Goal: Task Accomplishment & Management: Manage account settings

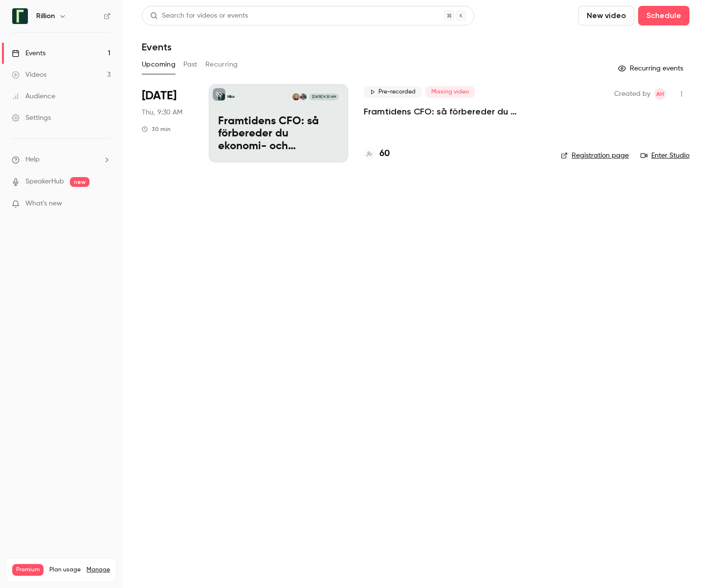
click at [75, 69] on link "Videos 3" at bounding box center [61, 75] width 122 height 22
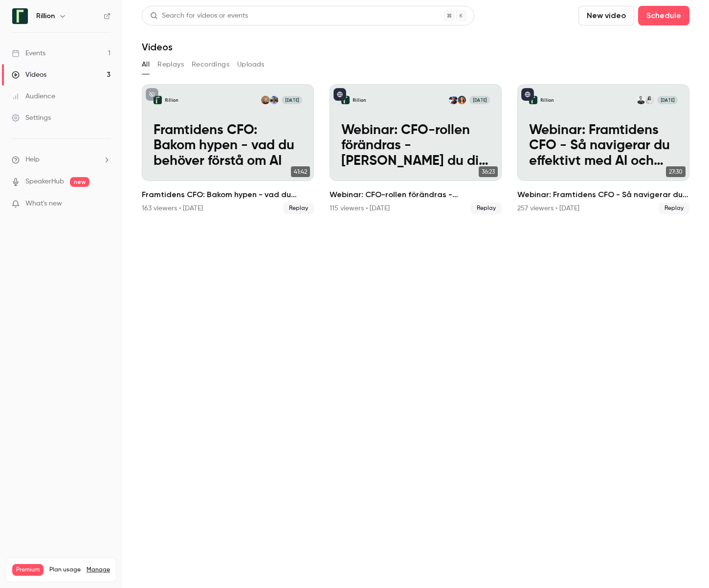
click at [203, 61] on button "Recordings" at bounding box center [211, 65] width 38 height 16
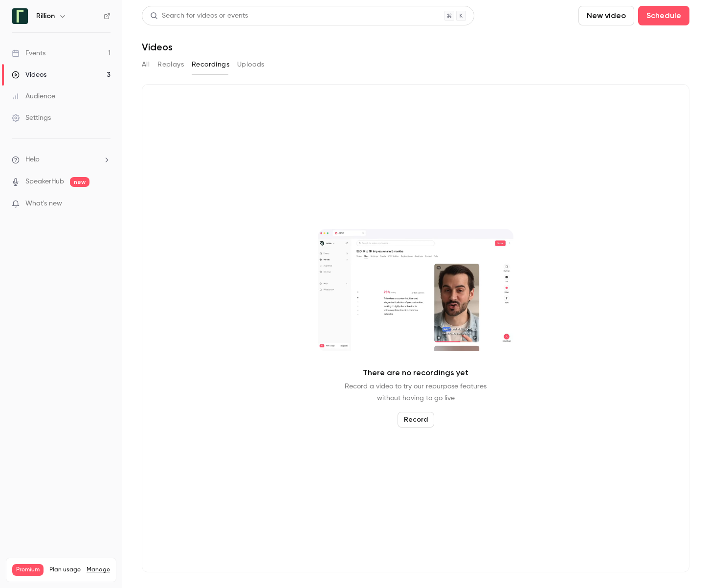
click at [157, 65] on button "Replays" at bounding box center [170, 65] width 26 height 16
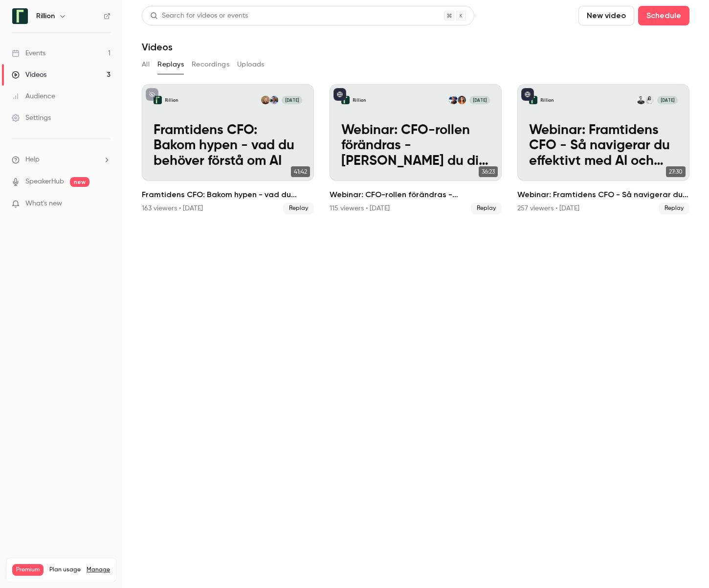
click at [148, 66] on button "All" at bounding box center [146, 65] width 8 height 16
click at [148, 65] on button "All" at bounding box center [146, 65] width 8 height 16
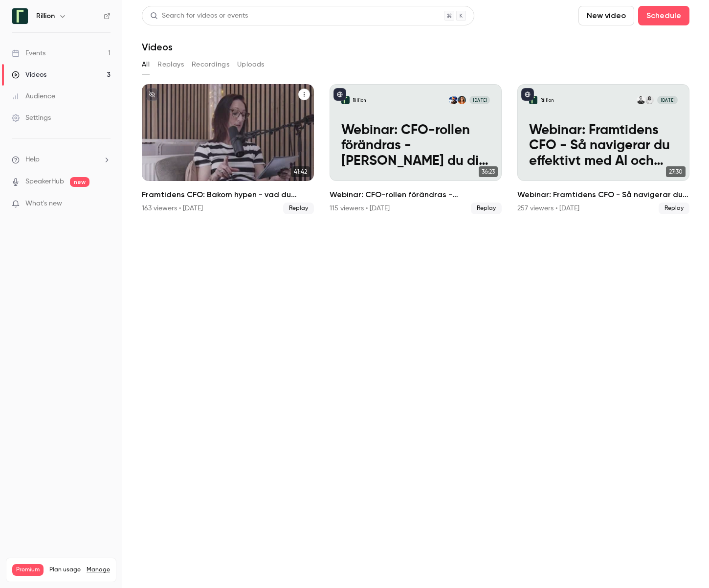
click at [178, 192] on h2 "Framtidens CFO: Bakom hypen - vad du behöver förstå om AI" at bounding box center [228, 195] width 172 height 12
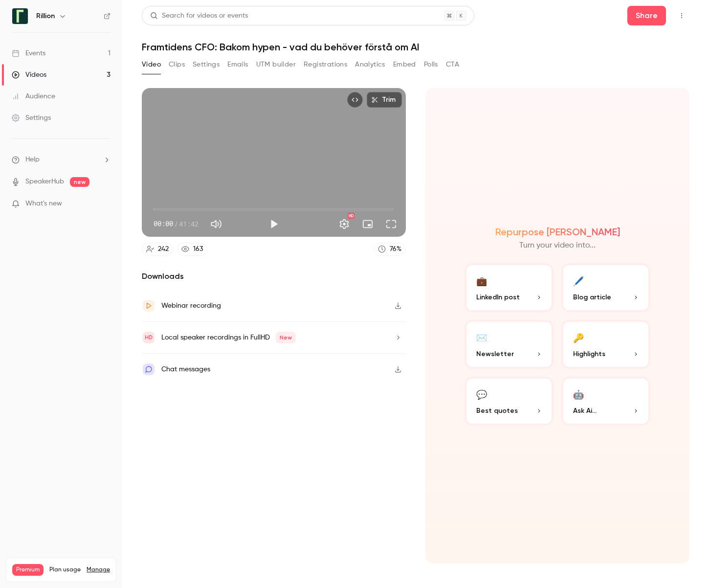
click at [205, 61] on button "Settings" at bounding box center [206, 65] width 27 height 16
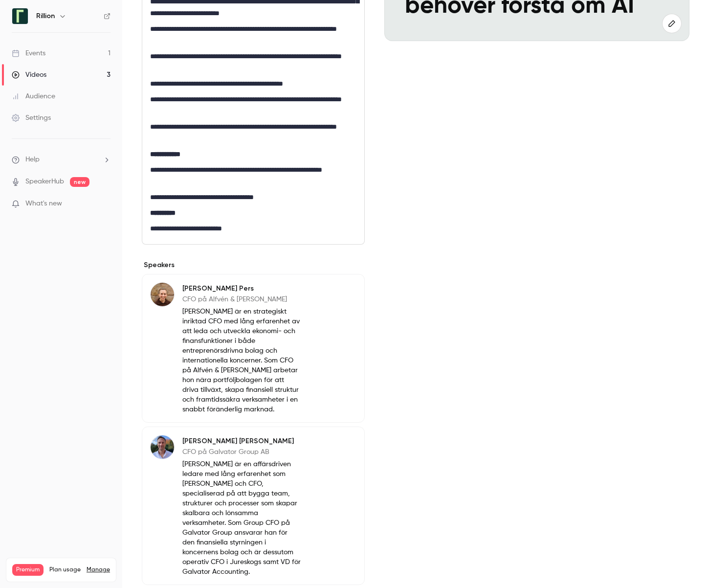
scroll to position [344, 0]
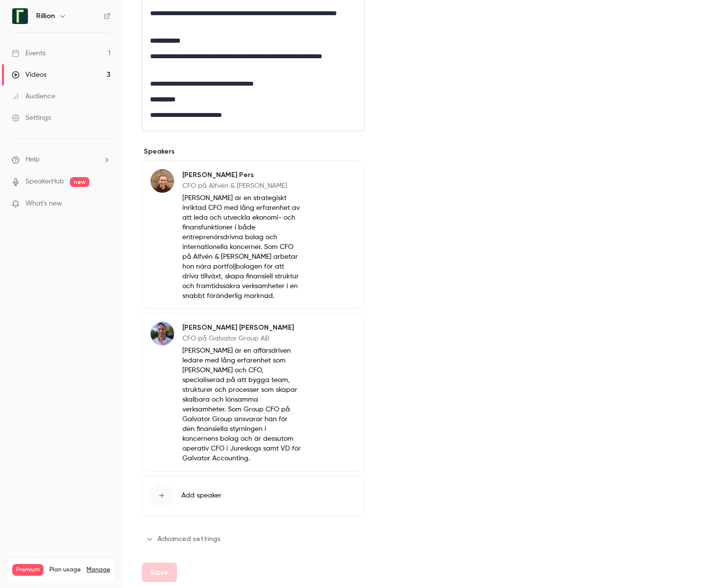
drag, startPoint x: 190, startPoint y: 525, endPoint x: 201, endPoint y: 524, distance: 11.8
click at [190, 531] on button "Advanced settings" at bounding box center [184, 539] width 85 height 16
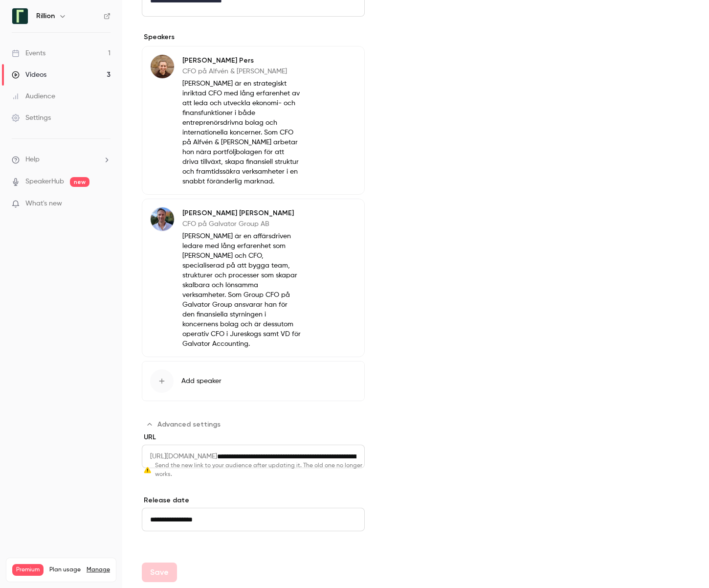
scroll to position [0, 0]
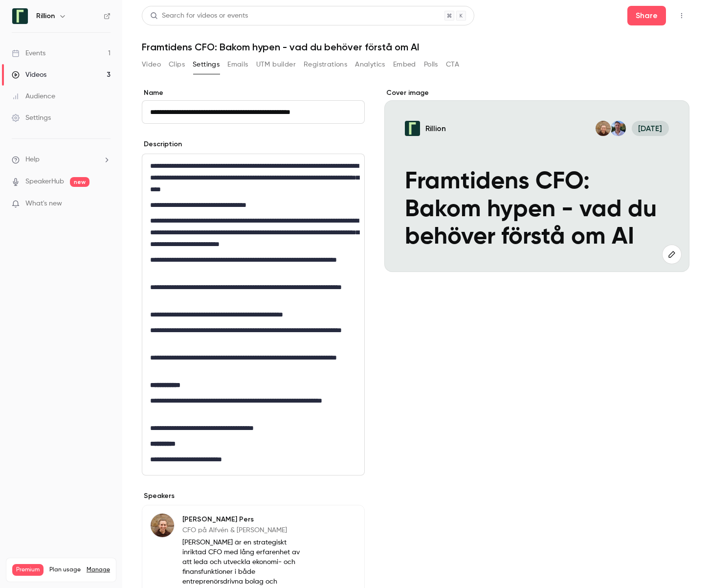
click at [177, 67] on button "Clips" at bounding box center [177, 65] width 16 height 16
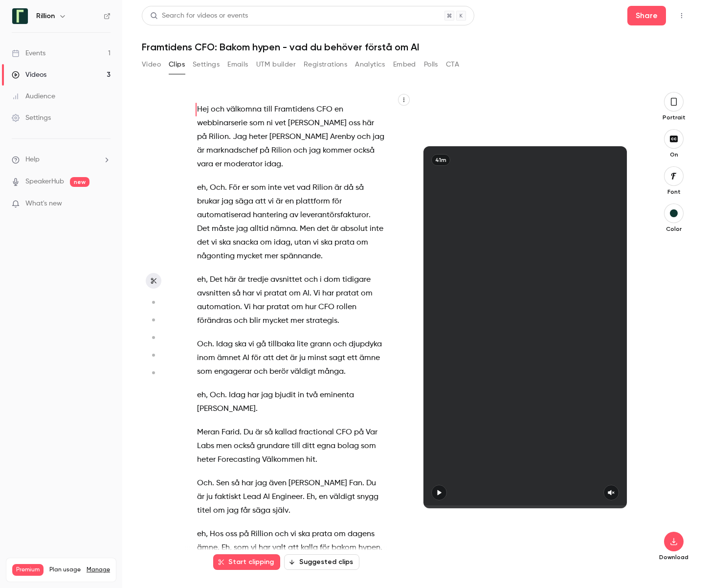
click at [329, 66] on button "Registrations" at bounding box center [326, 65] width 44 height 16
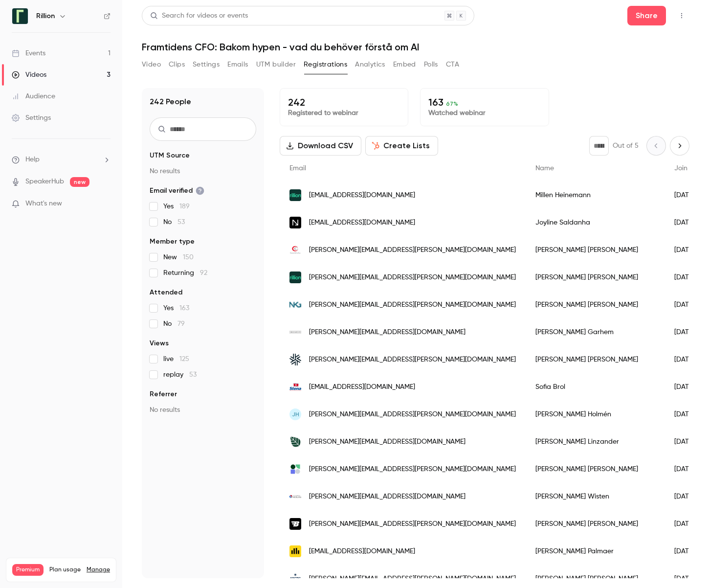
click at [164, 59] on div "Video Clips Settings Emails UTM builder Registrations Analytics Embed Polls CTA" at bounding box center [300, 65] width 317 height 16
click at [66, 116] on link "Settings" at bounding box center [61, 118] width 122 height 22
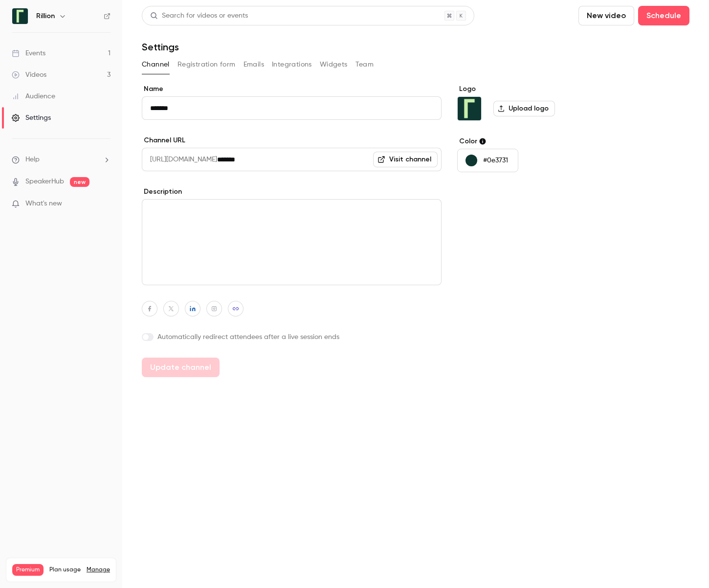
click at [390, 157] on link "Visit channel" at bounding box center [405, 160] width 65 height 16
click at [85, 53] on link "Events 1" at bounding box center [61, 54] width 122 height 22
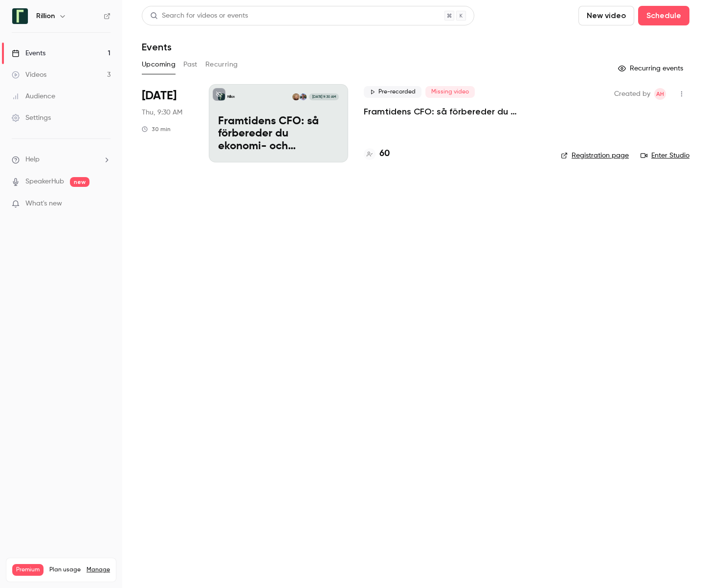
click at [70, 74] on link "Videos 3" at bounding box center [61, 75] width 122 height 22
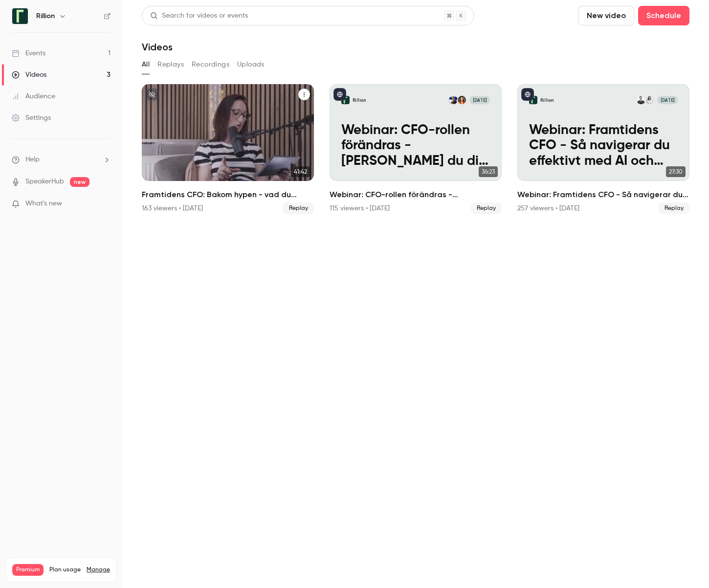
click at [242, 194] on h2 "Framtidens CFO: Bakom hypen - vad du behöver förstå om AI" at bounding box center [228, 195] width 172 height 12
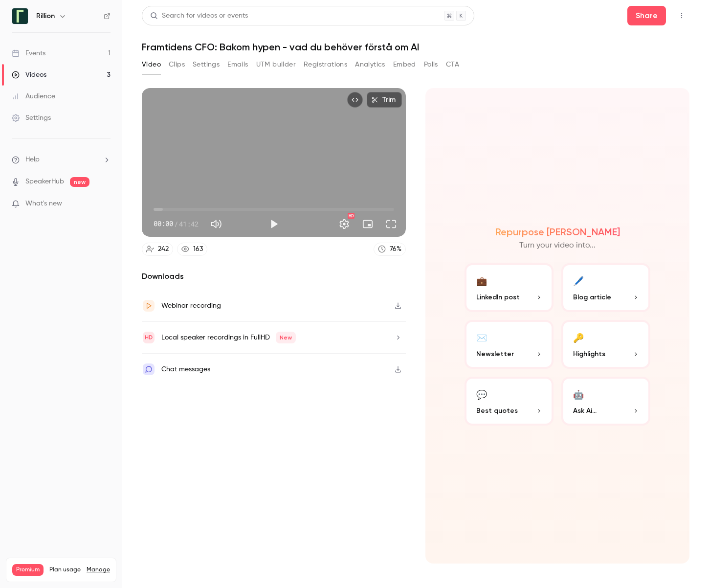
click at [201, 65] on button "Settings" at bounding box center [206, 65] width 27 height 16
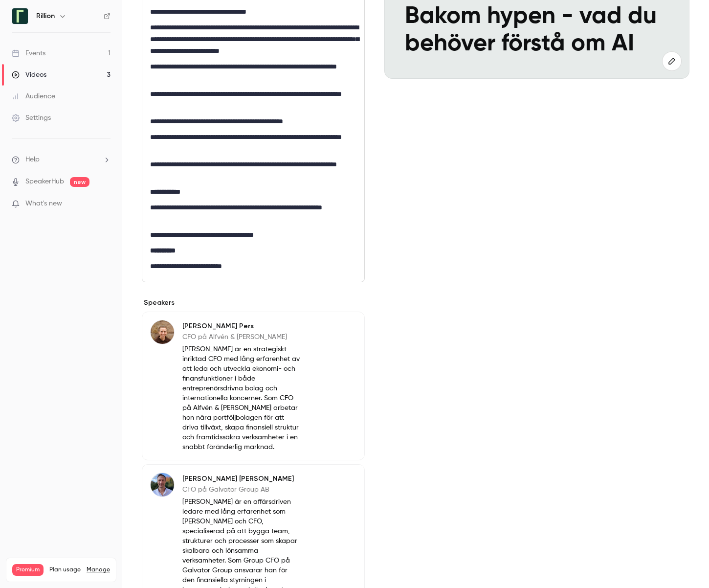
scroll to position [344, 0]
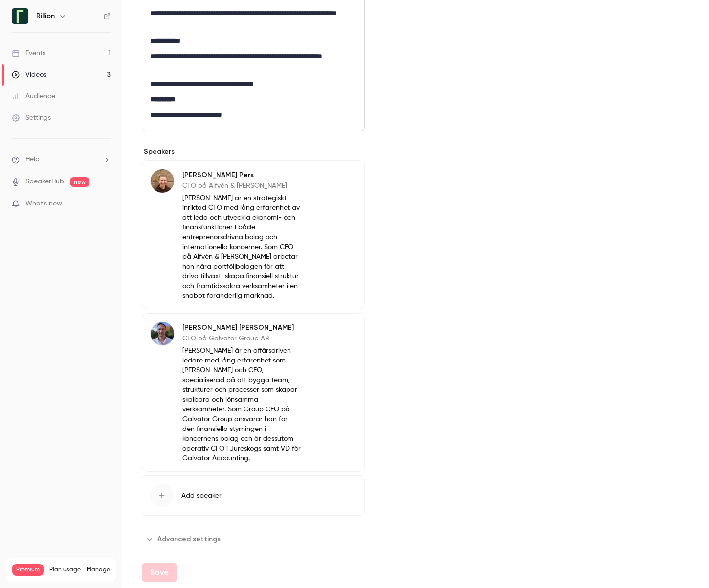
click at [195, 531] on button "Advanced settings" at bounding box center [184, 539] width 85 height 16
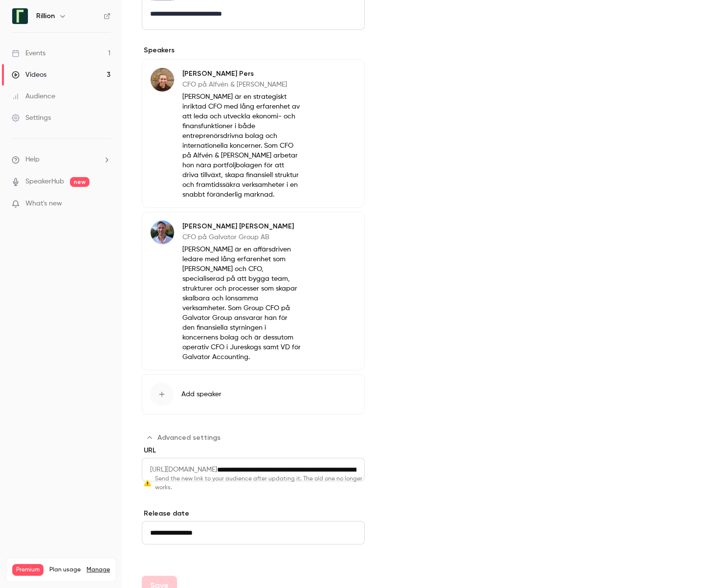
scroll to position [459, 0]
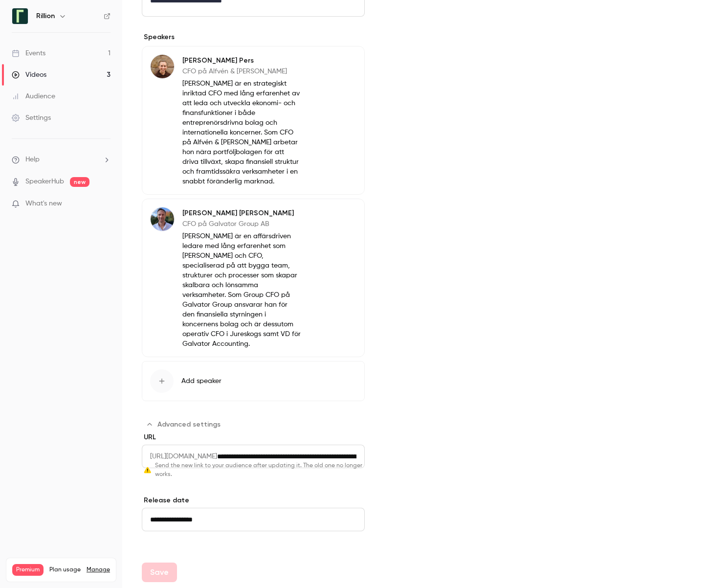
click at [32, 116] on div "Settings" at bounding box center [31, 118] width 39 height 10
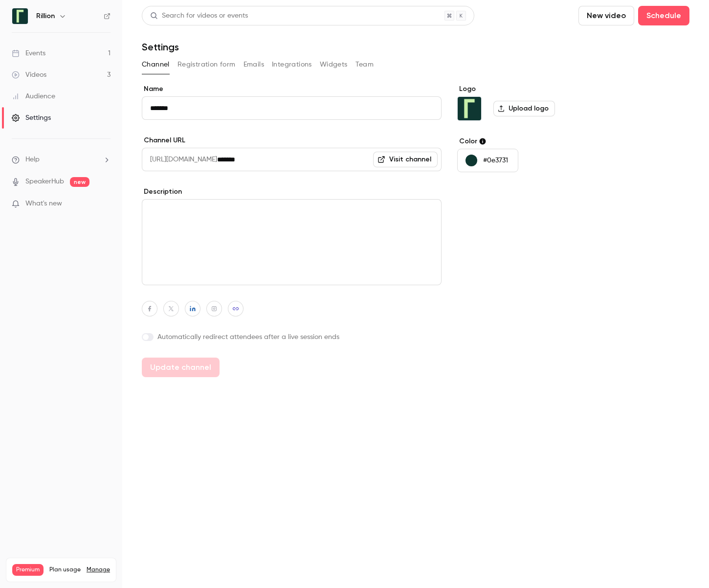
click at [47, 58] on link "Events 1" at bounding box center [61, 54] width 122 height 22
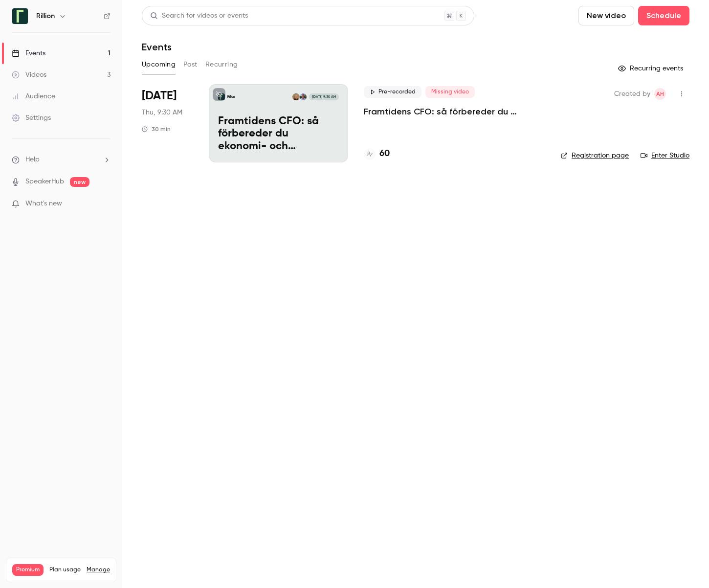
click at [40, 69] on link "Videos 3" at bounding box center [61, 75] width 122 height 22
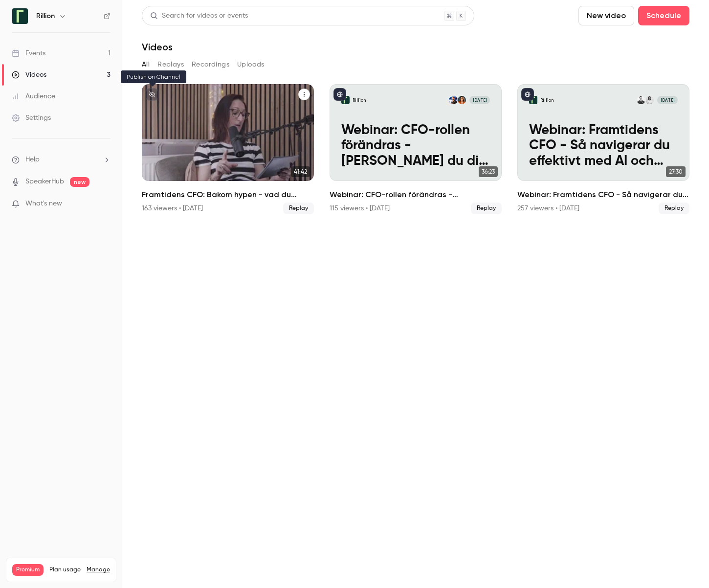
click at [153, 92] on icon "unpublished" at bounding box center [152, 94] width 6 height 6
